Goal: Task Accomplishment & Management: Use online tool/utility

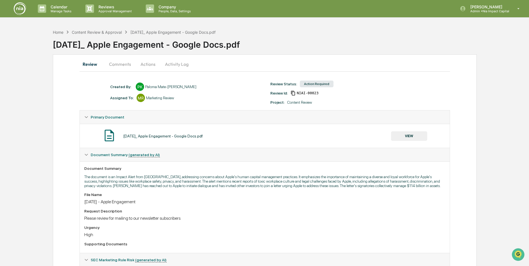
click at [178, 65] on button "Activity Log" at bounding box center [177, 63] width 33 height 13
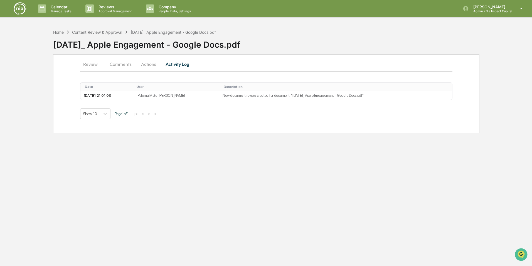
click at [89, 66] on button "Review" at bounding box center [92, 63] width 25 height 13
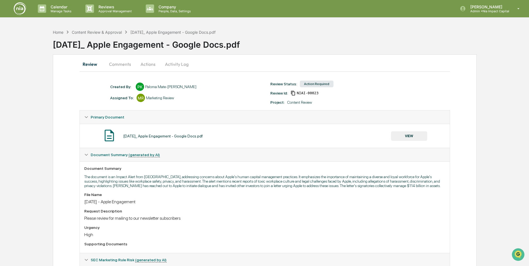
click at [413, 134] on button "VIEW" at bounding box center [409, 135] width 36 height 9
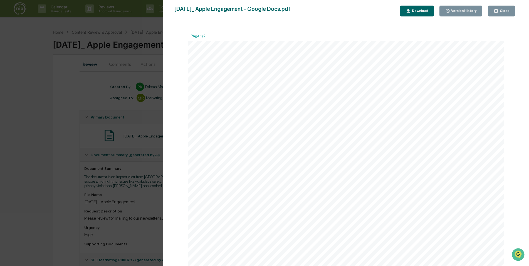
click at [506, 13] on div "Close" at bounding box center [502, 10] width 16 height 5
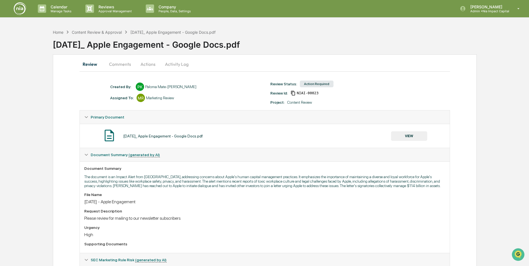
click at [148, 64] on button "Actions" at bounding box center [148, 63] width 25 height 13
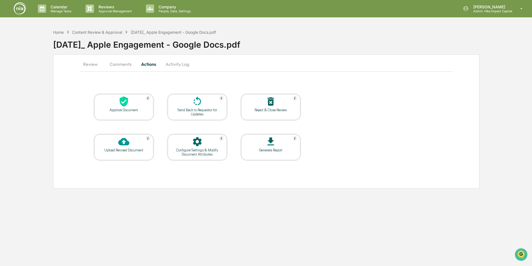
click at [124, 104] on icon at bounding box center [124, 101] width 8 height 10
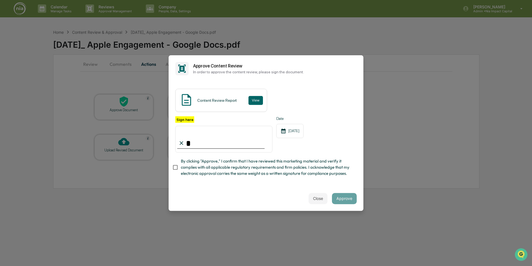
type input "**********"
click at [349, 201] on button "Approve" at bounding box center [344, 198] width 25 height 11
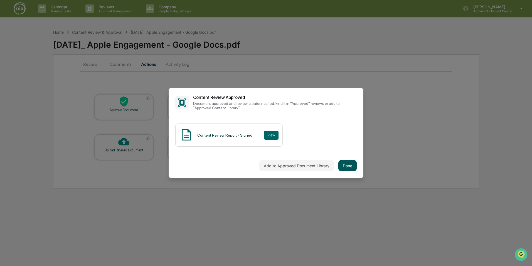
click at [347, 163] on button "Done" at bounding box center [347, 165] width 18 height 11
